Goal: Entertainment & Leisure: Browse casually

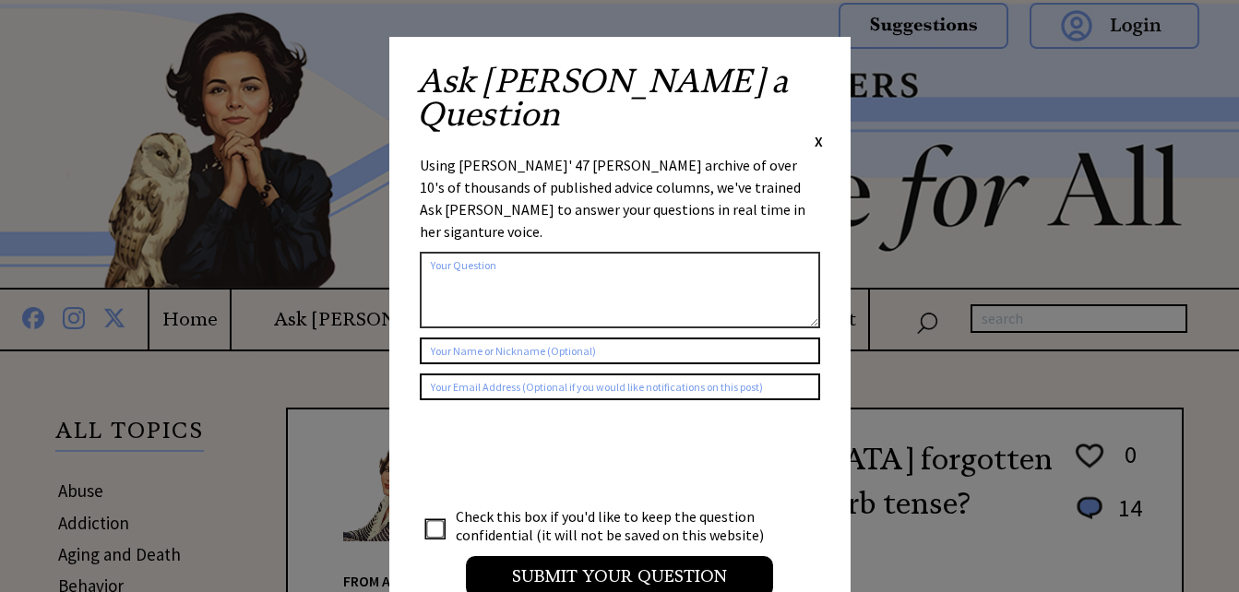
click at [817, 132] on span "X" at bounding box center [819, 141] width 8 height 18
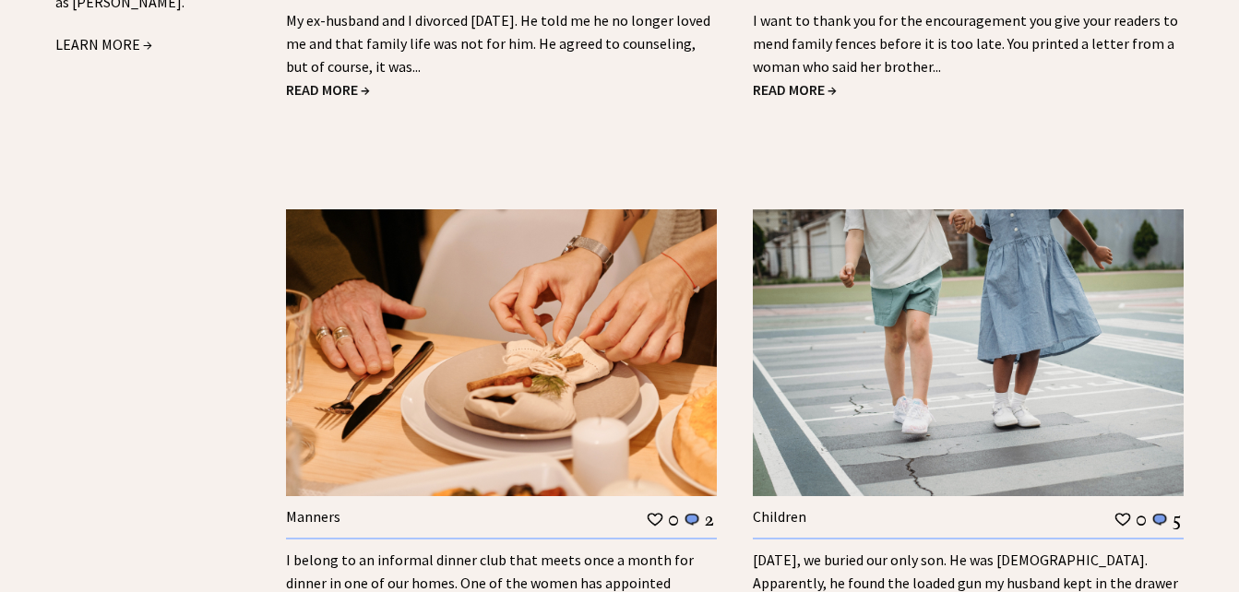
scroll to position [2431, 0]
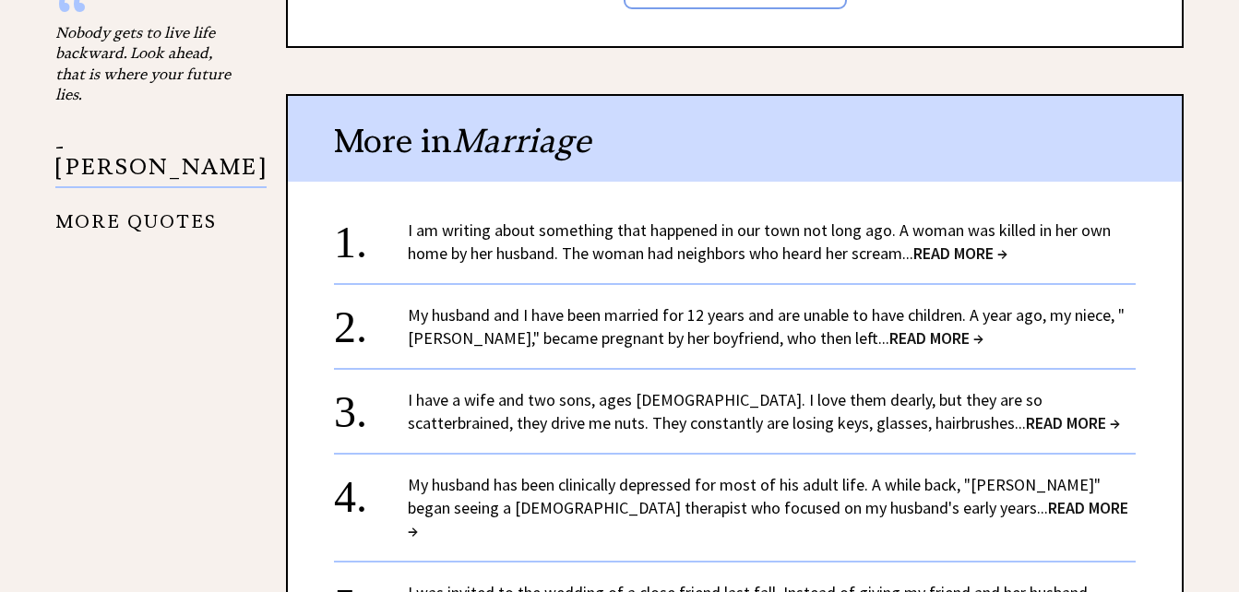
scroll to position [2307, 0]
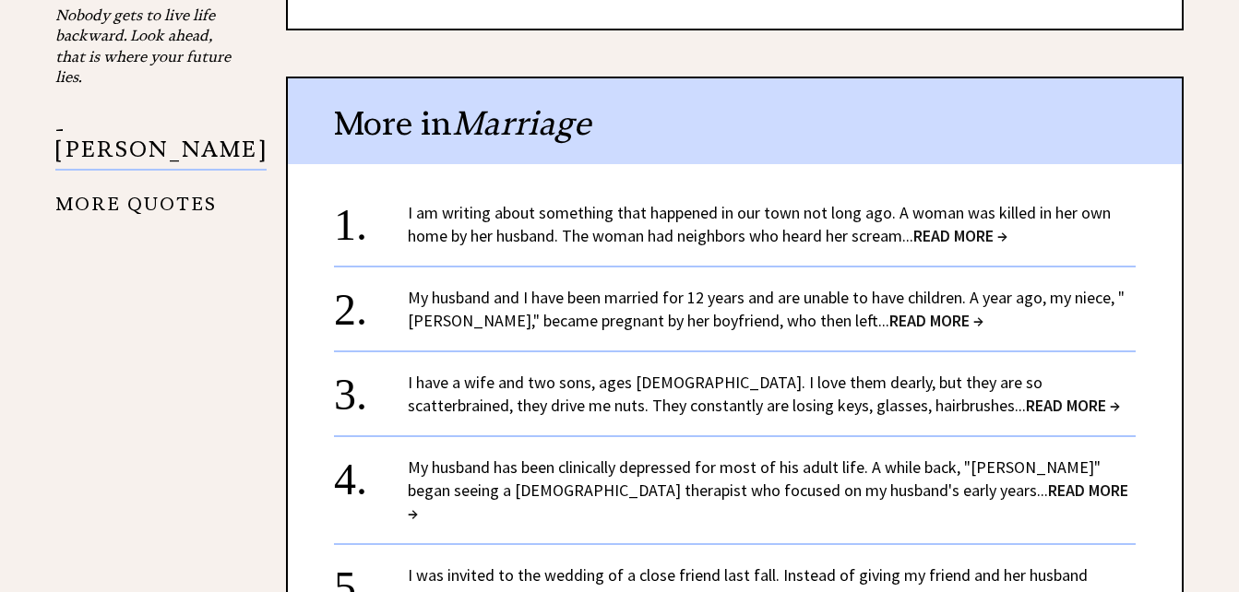
click at [958, 225] on span "READ MORE →" at bounding box center [960, 235] width 94 height 21
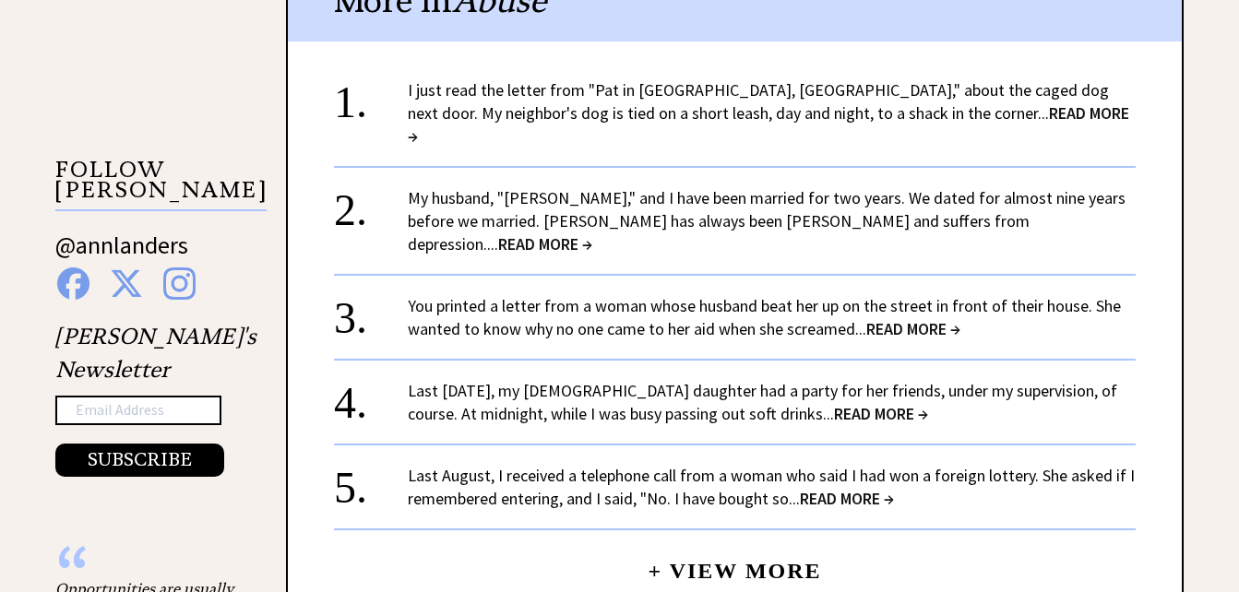
scroll to position [1710, 0]
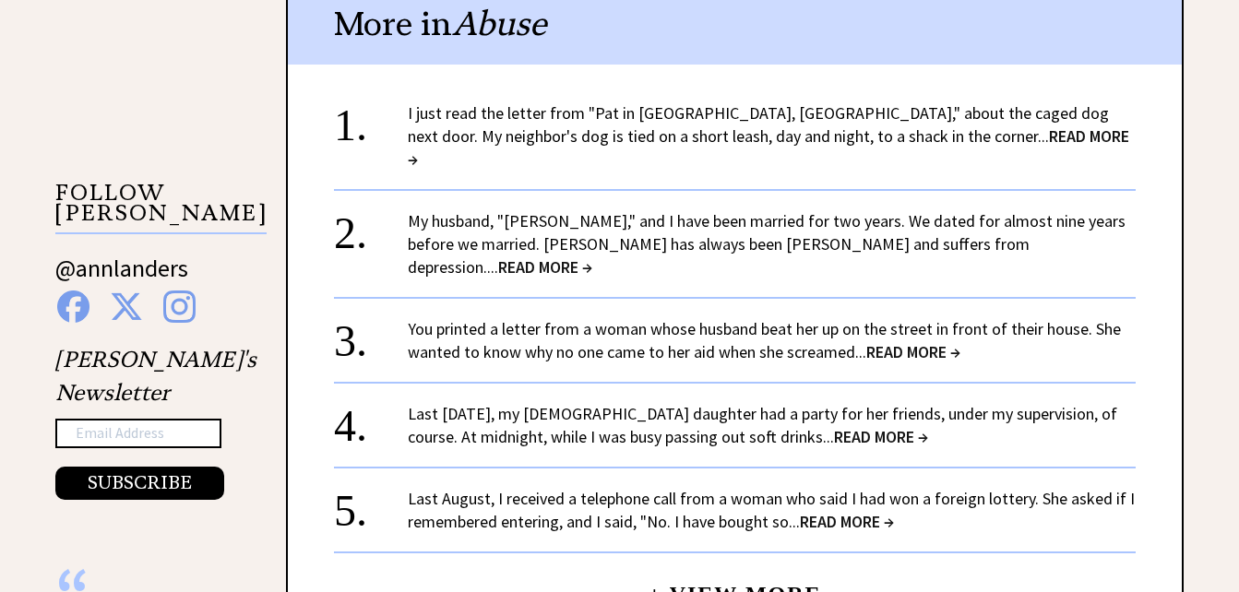
click at [834, 426] on span "READ MORE →" at bounding box center [881, 436] width 94 height 21
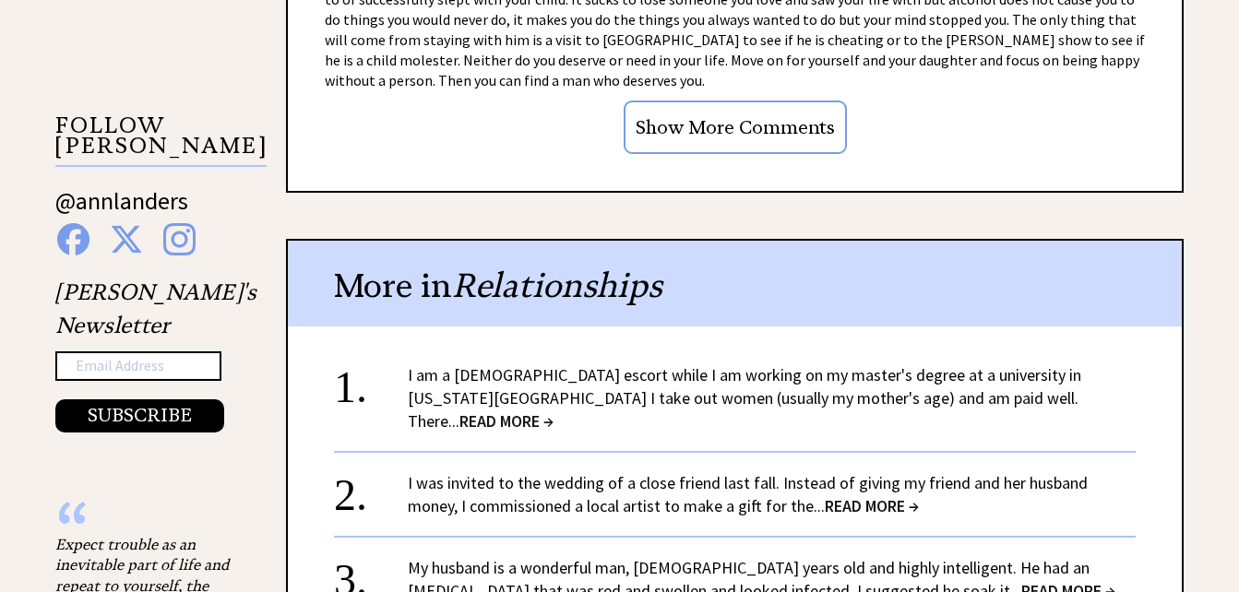
scroll to position [1784, 0]
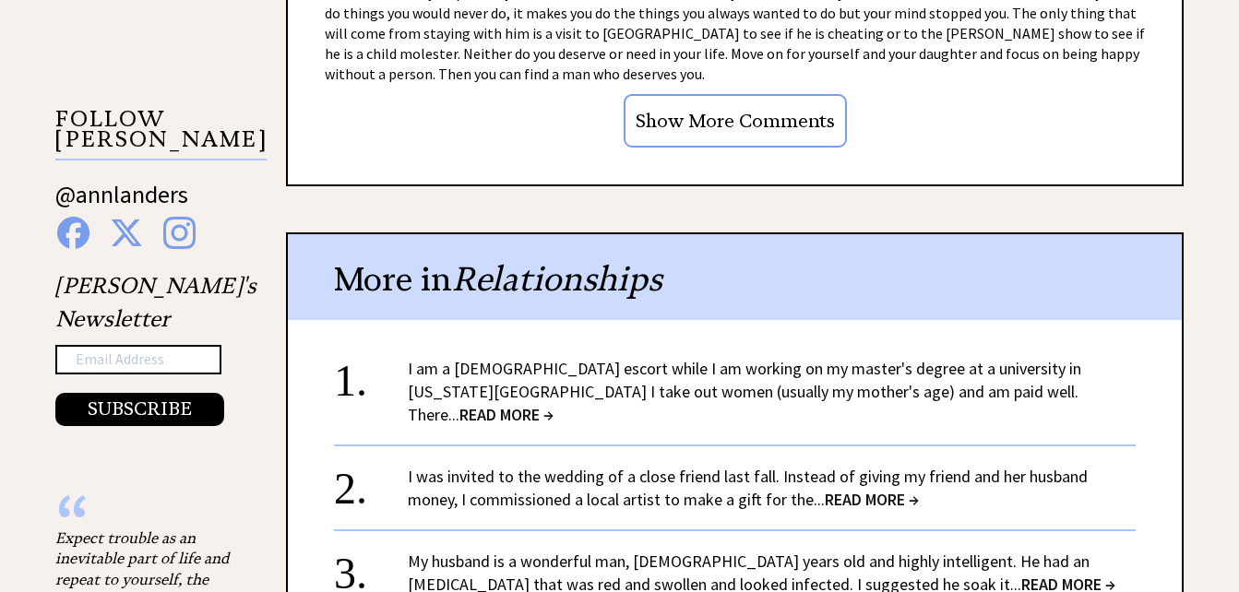
click at [553, 404] on span "READ MORE →" at bounding box center [506, 414] width 94 height 21
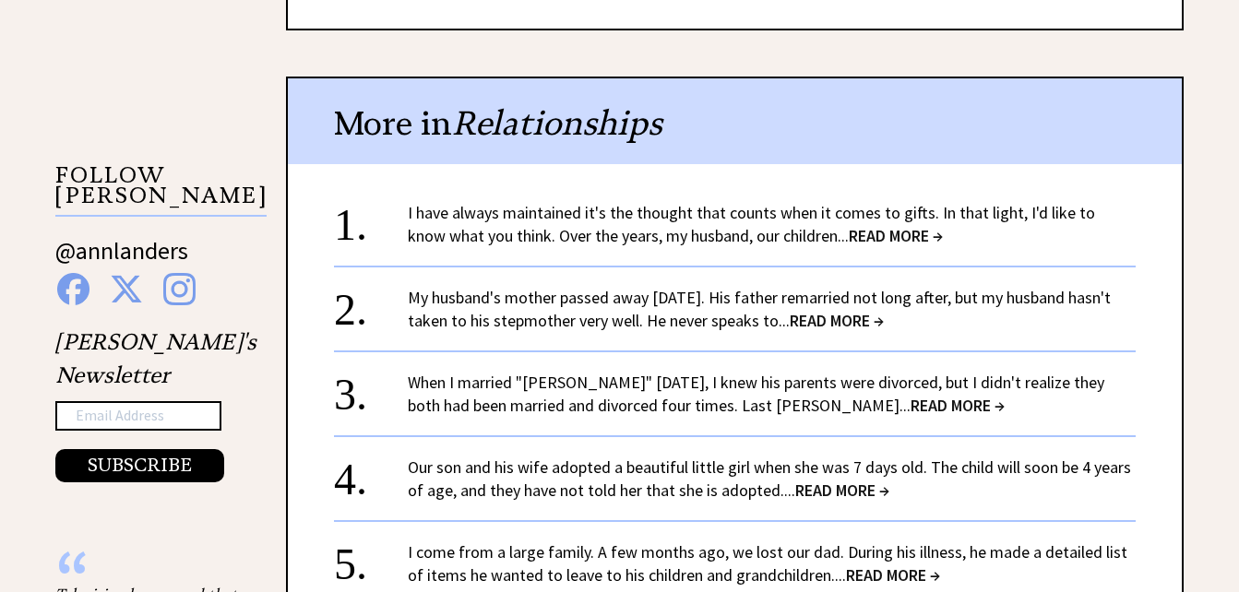
scroll to position [1740, 0]
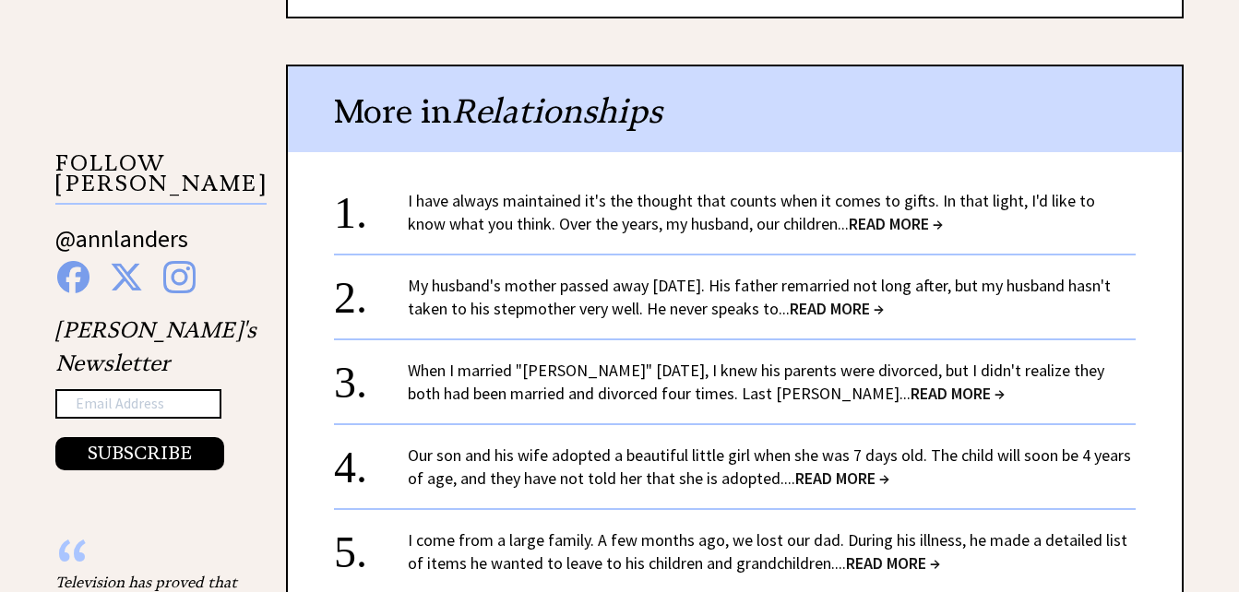
click at [881, 298] on span "READ MORE →" at bounding box center [837, 308] width 94 height 21
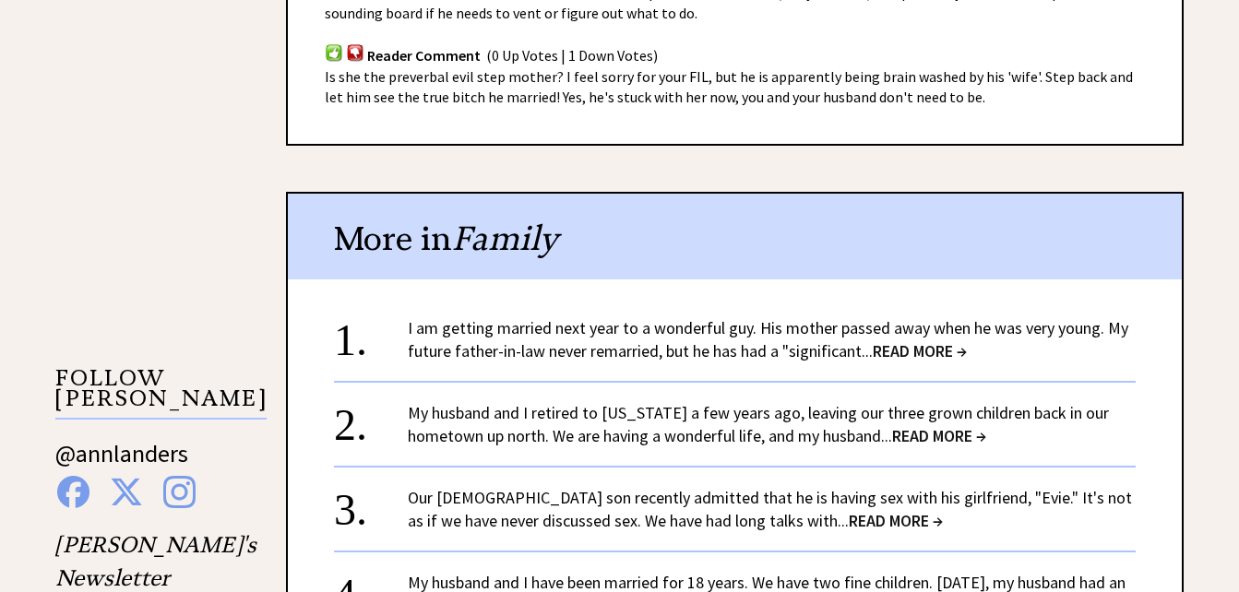
scroll to position [1548, 0]
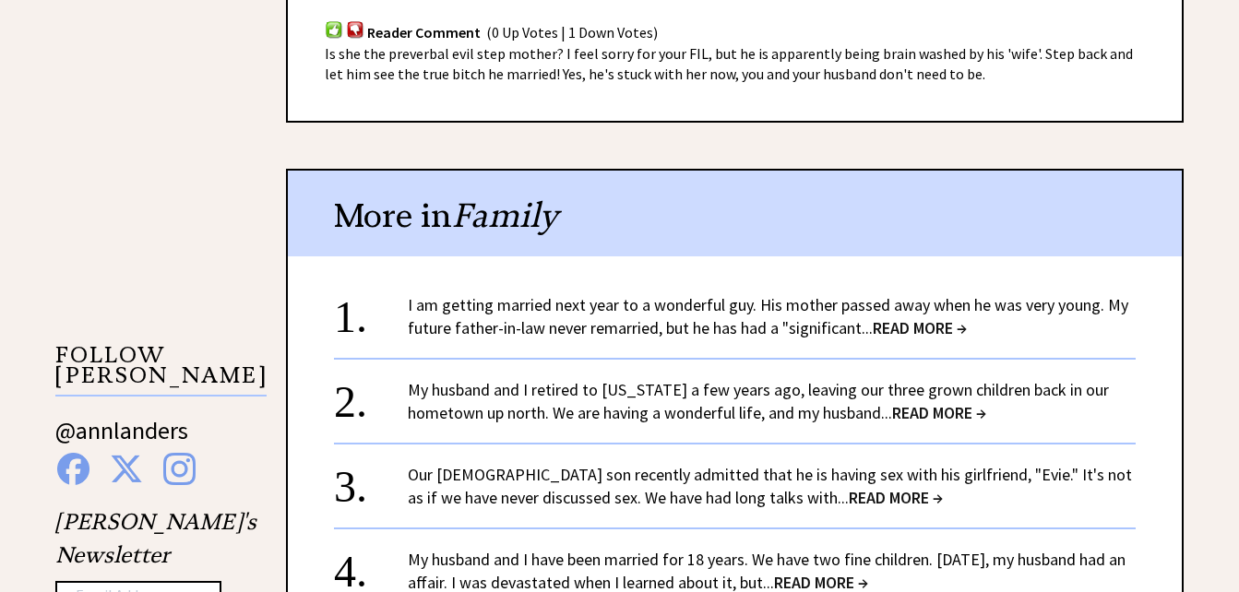
click at [936, 317] on span "READ MORE →" at bounding box center [920, 327] width 94 height 21
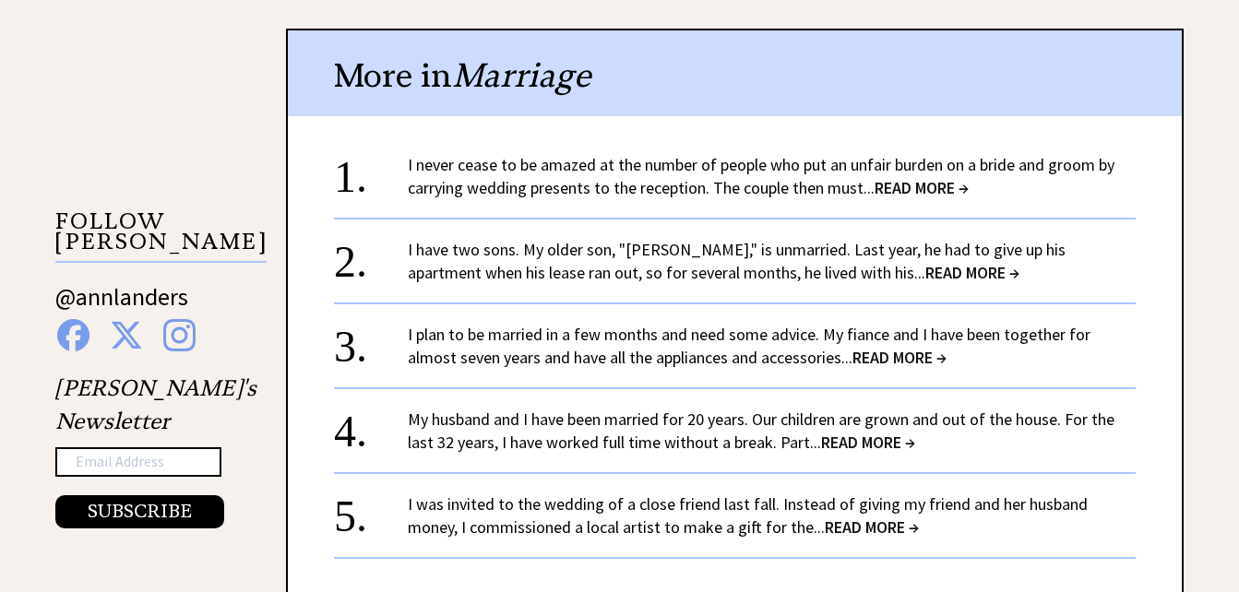
scroll to position [1693, 0]
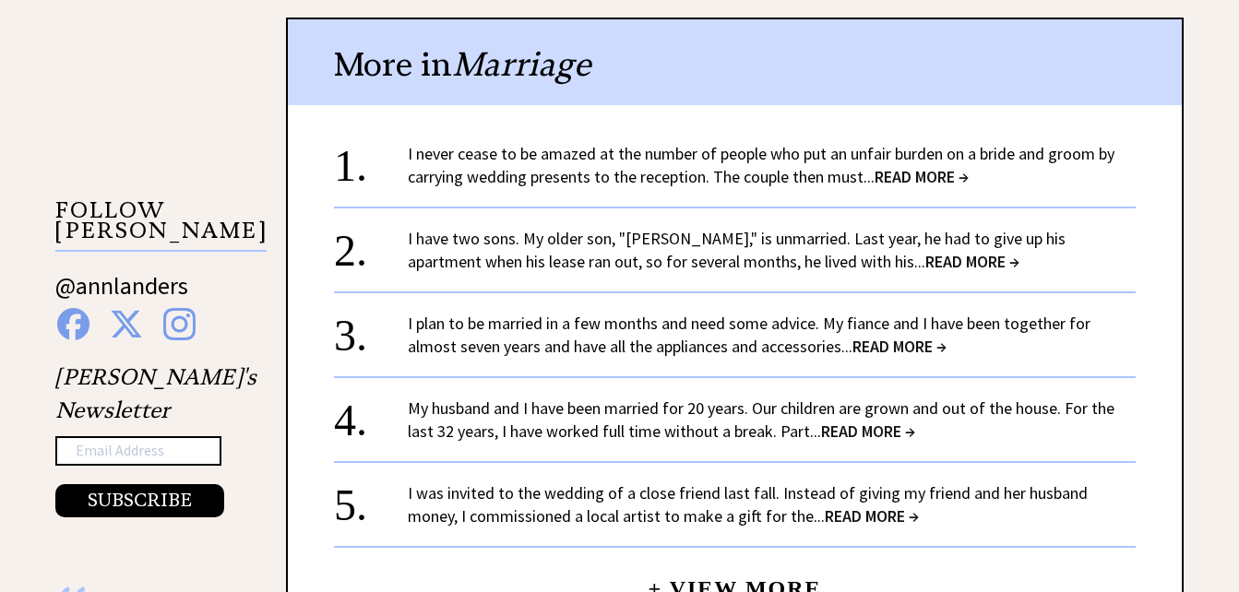
click at [925, 256] on span "READ MORE →" at bounding box center [972, 261] width 94 height 21
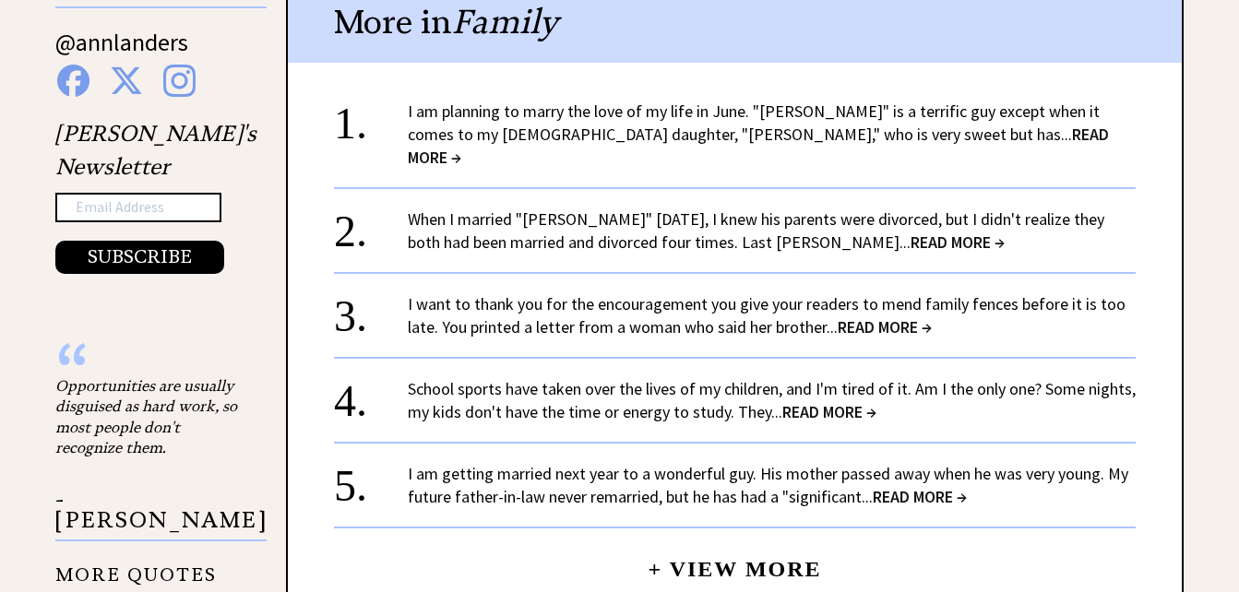
scroll to position [1966, 0]
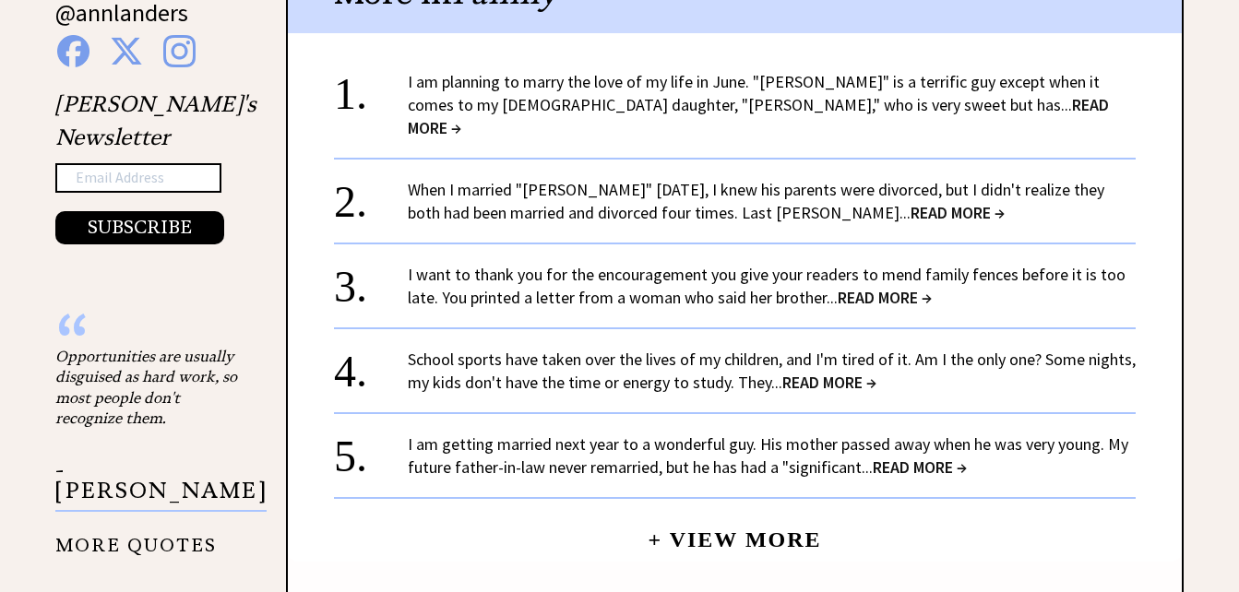
click at [910, 202] on span "READ MORE →" at bounding box center [957, 212] width 94 height 21
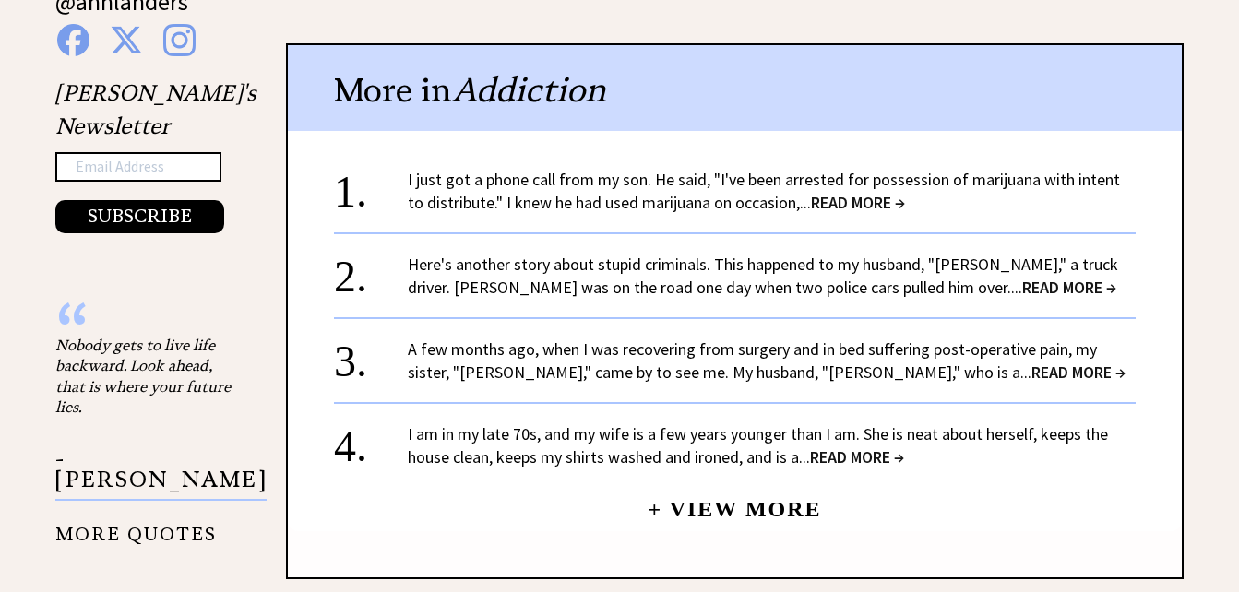
scroll to position [2000, 0]
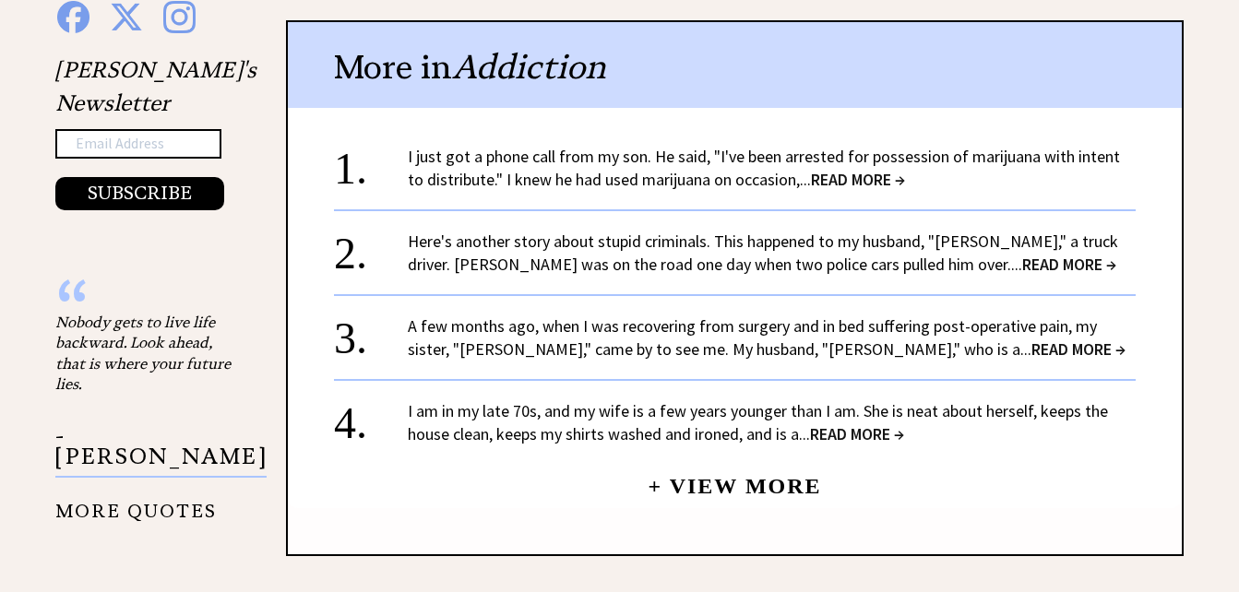
click at [842, 169] on span "READ MORE →" at bounding box center [858, 179] width 94 height 21
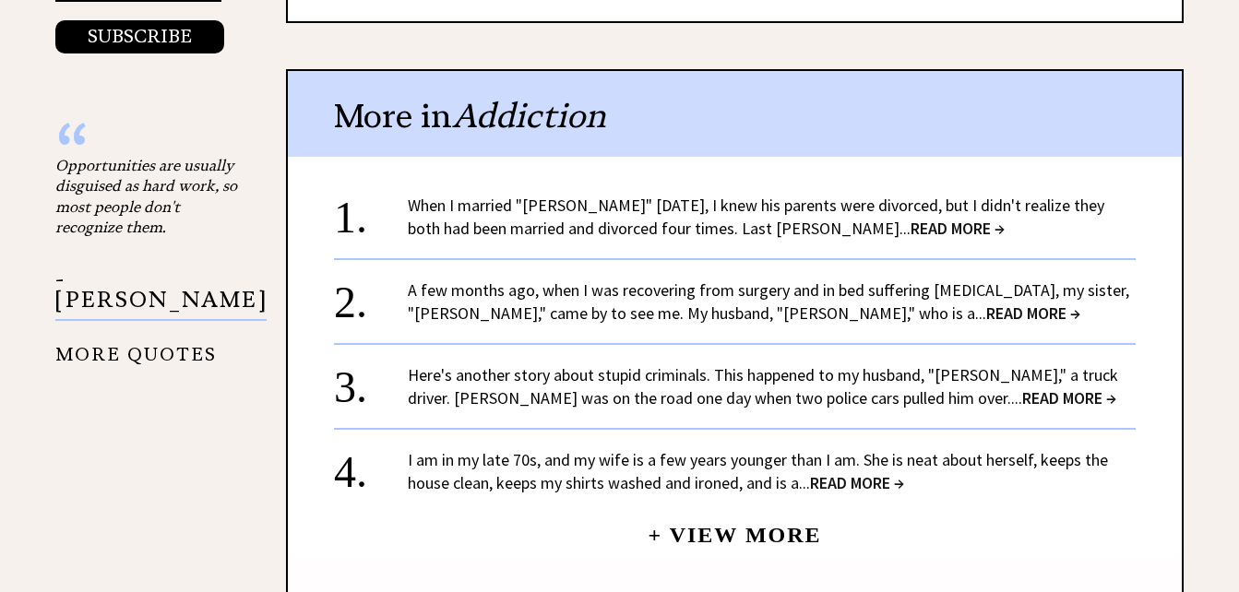
scroll to position [2169, 0]
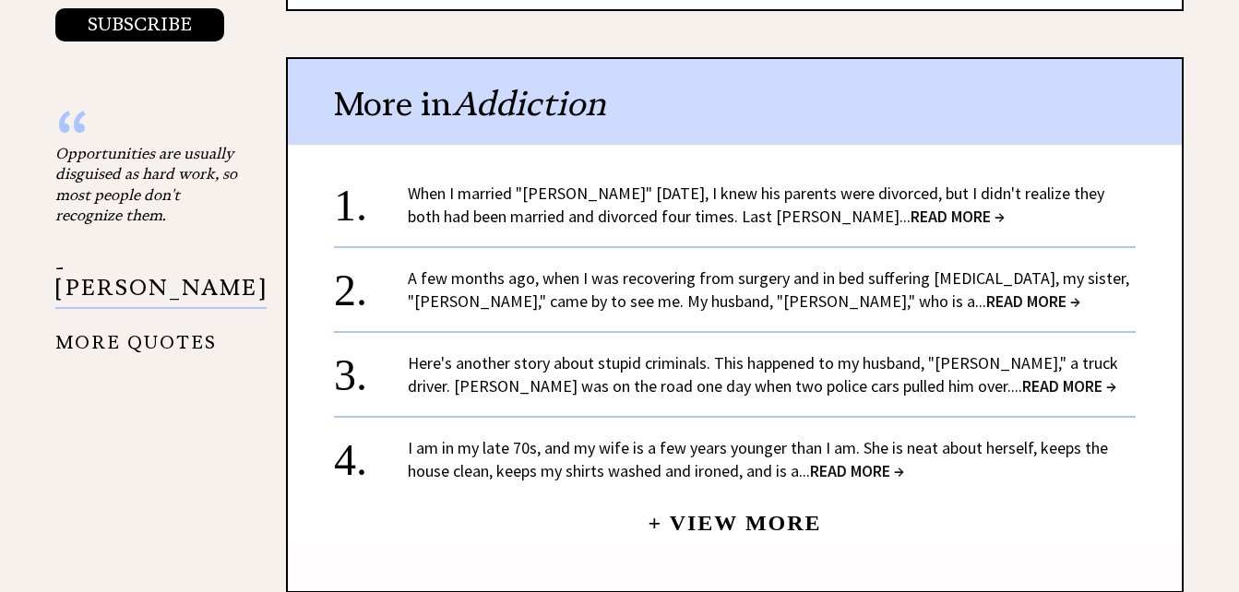
click at [1022, 375] on span "READ MORE →" at bounding box center [1069, 385] width 94 height 21
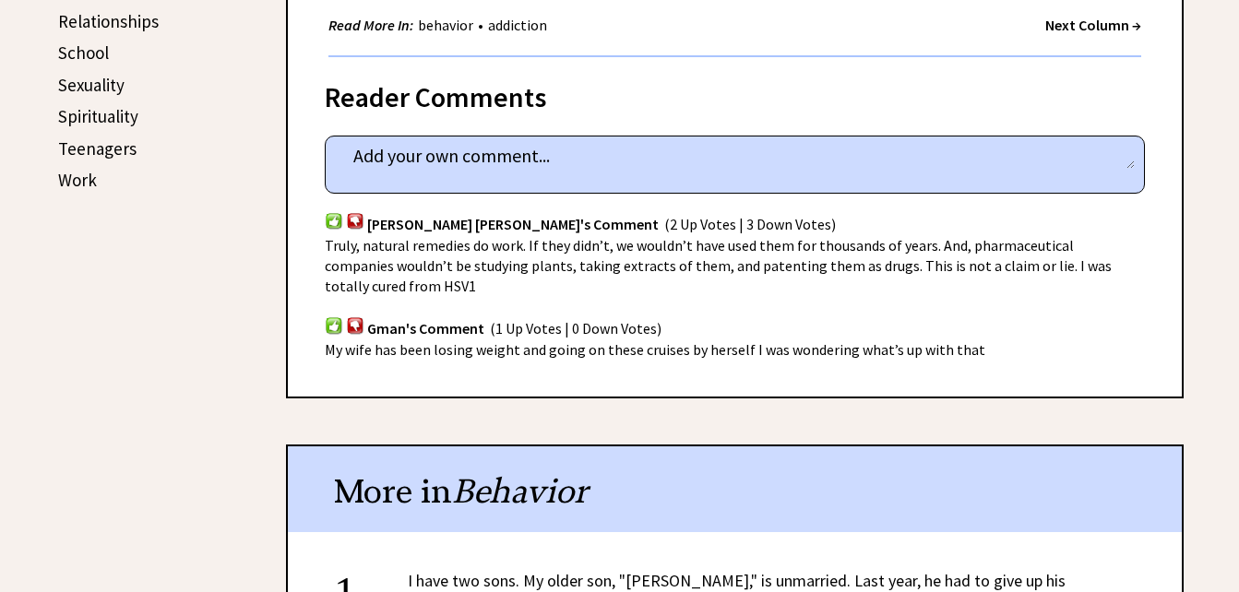
scroll to position [1015, 0]
